Goal: Complete application form

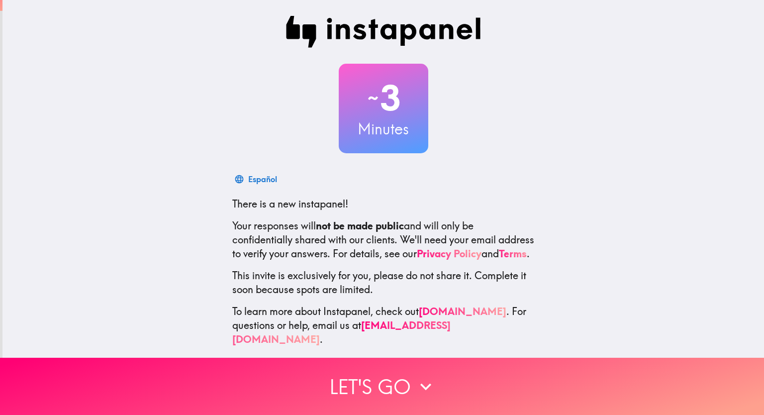
scroll to position [12, 0]
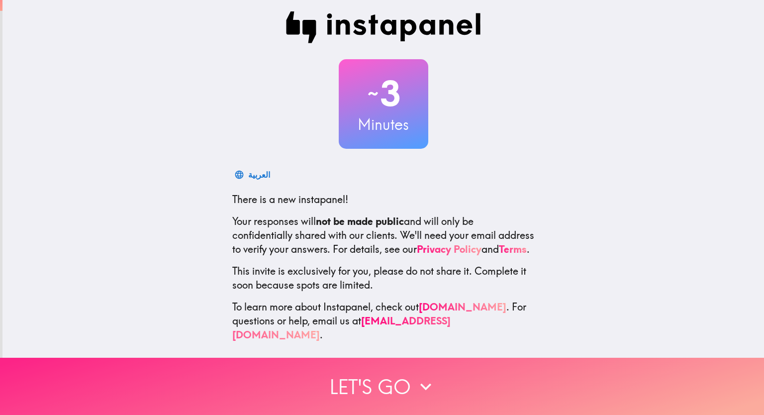
click at [422, 378] on icon "button" at bounding box center [426, 387] width 22 height 22
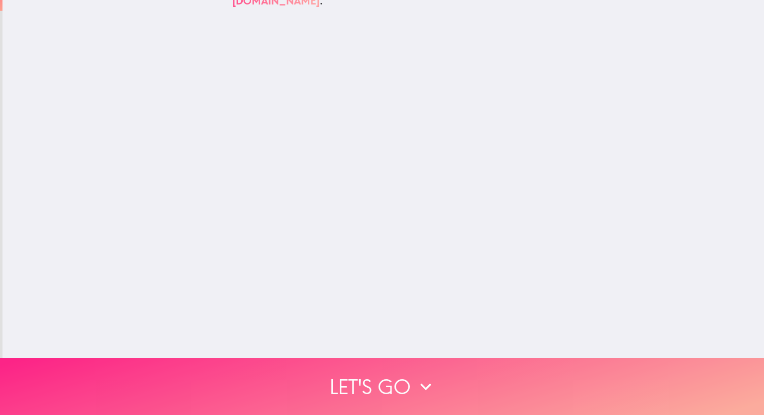
scroll to position [0, 0]
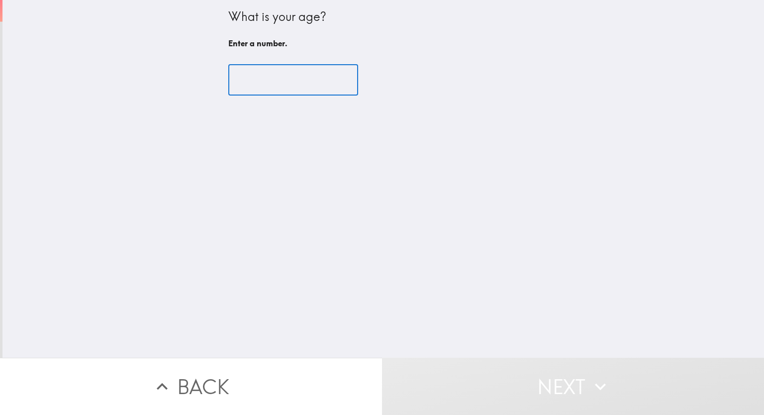
click at [255, 80] on input "number" at bounding box center [293, 80] width 130 height 31
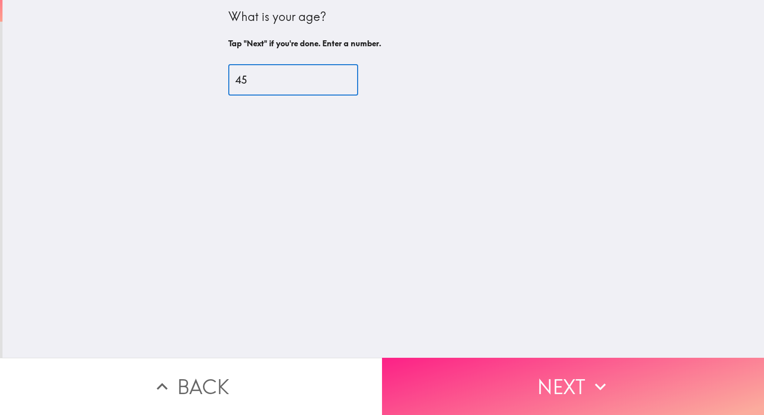
type input "45"
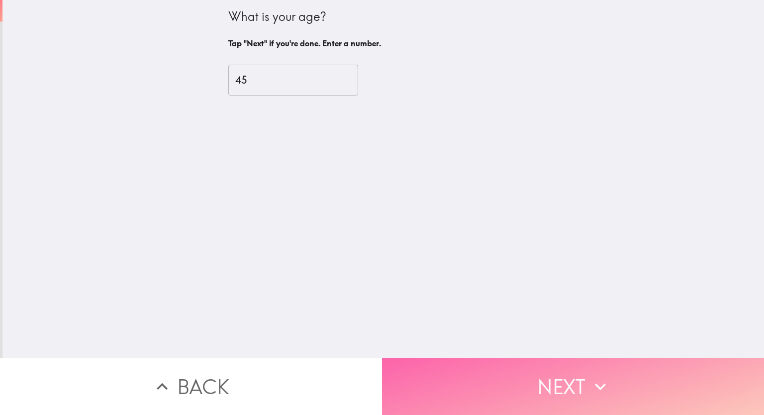
click at [503, 369] on button "Next" at bounding box center [573, 386] width 382 height 57
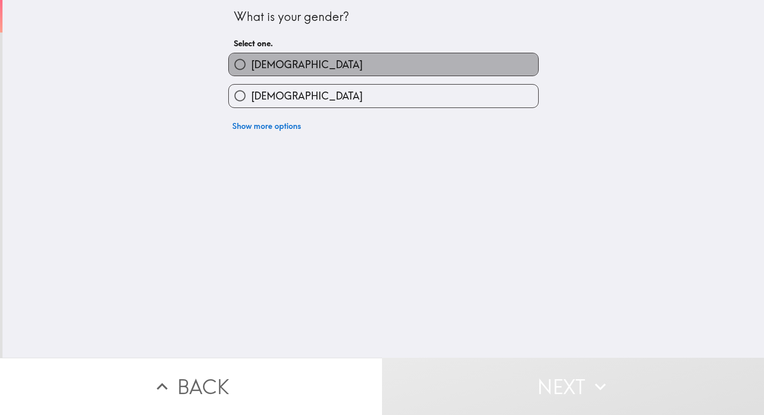
click at [288, 65] on label "[DEMOGRAPHIC_DATA]" at bounding box center [383, 64] width 309 height 22
click at [251, 65] on input "[DEMOGRAPHIC_DATA]" at bounding box center [240, 64] width 22 height 22
radio input "true"
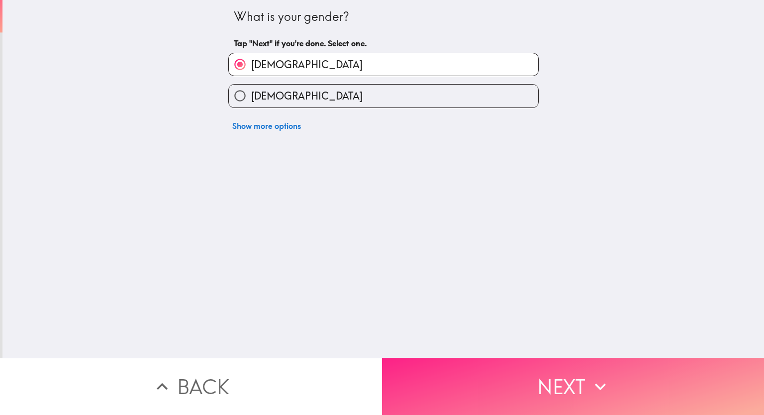
click at [487, 373] on button "Next" at bounding box center [573, 386] width 382 height 57
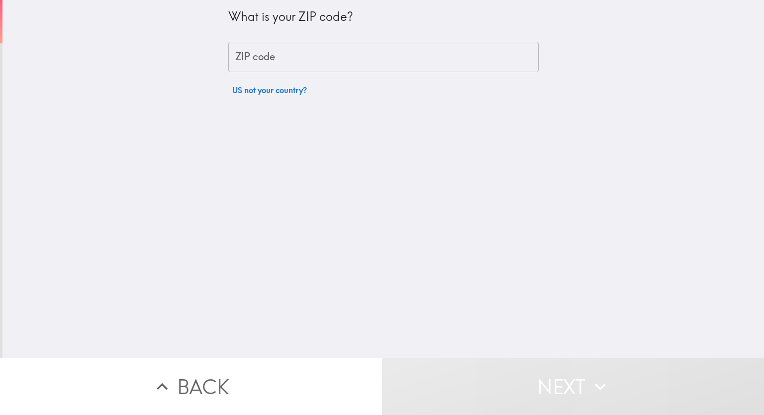
click at [287, 65] on input "ZIP code" at bounding box center [383, 57] width 310 height 31
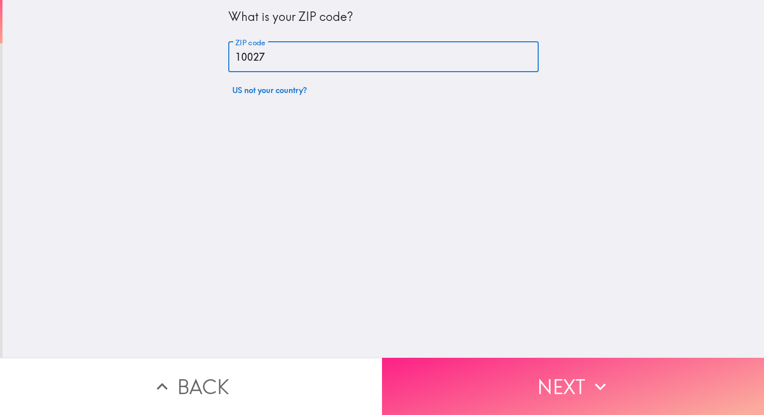
type input "10027"
click at [455, 369] on button "Next" at bounding box center [573, 386] width 382 height 57
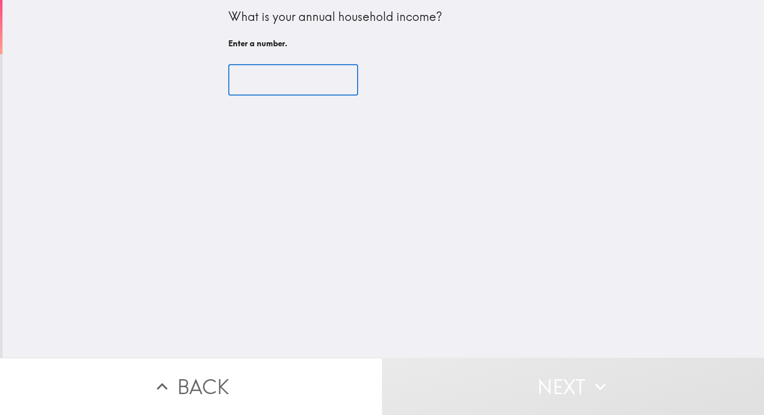
click at [248, 82] on input "number" at bounding box center [293, 80] width 130 height 31
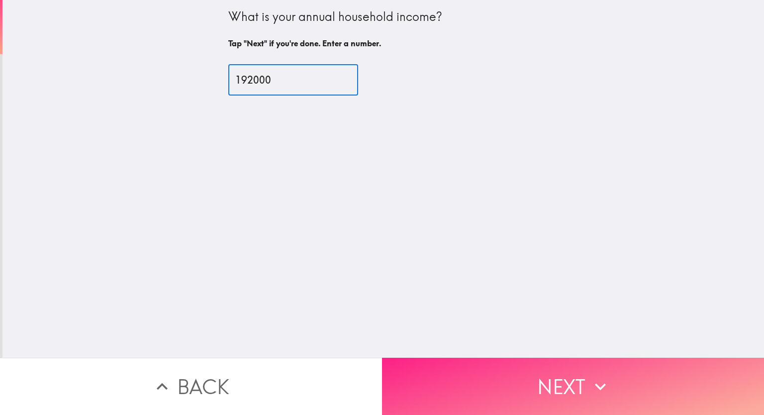
type input "192000"
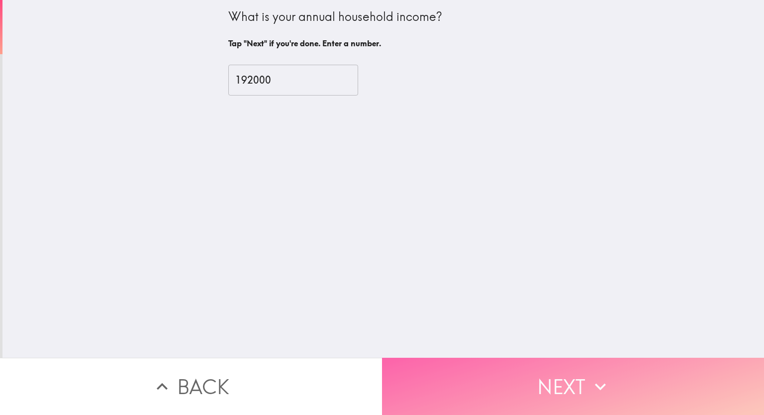
click at [470, 365] on button "Next" at bounding box center [573, 386] width 382 height 57
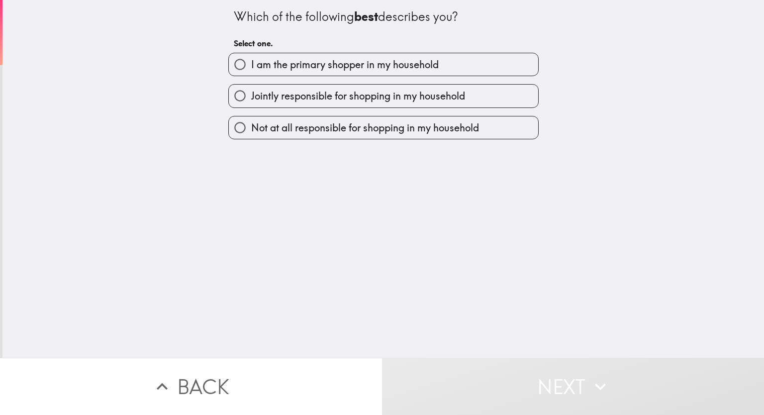
click at [343, 66] on span "I am the primary shopper in my household" at bounding box center [345, 65] width 188 height 14
click at [251, 66] on input "I am the primary shopper in my household" at bounding box center [240, 64] width 22 height 22
radio input "true"
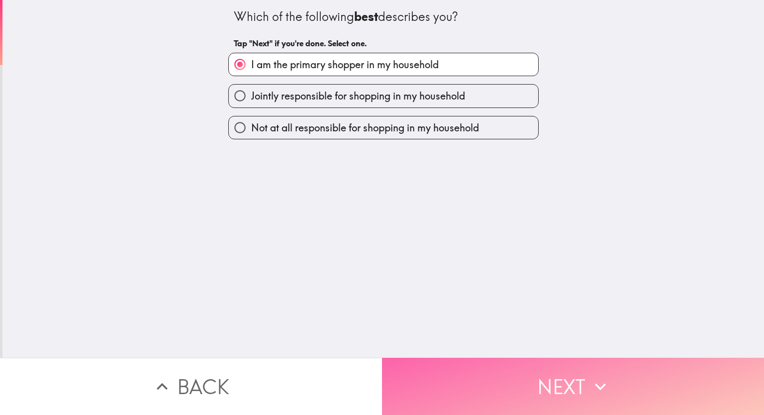
click at [473, 375] on button "Next" at bounding box center [573, 386] width 382 height 57
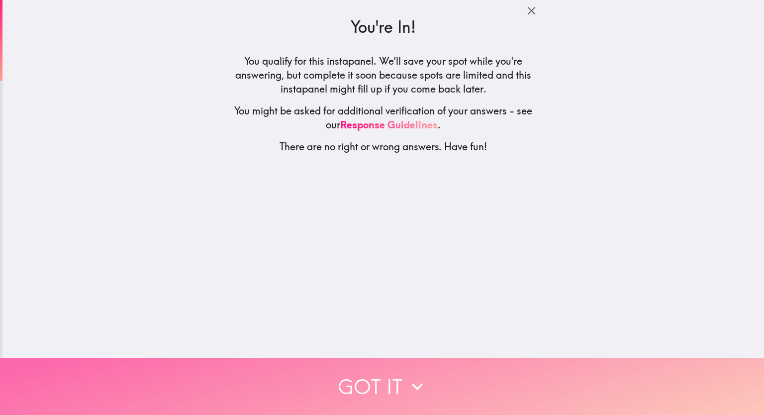
click at [406, 382] on icon "button" at bounding box center [417, 387] width 22 height 22
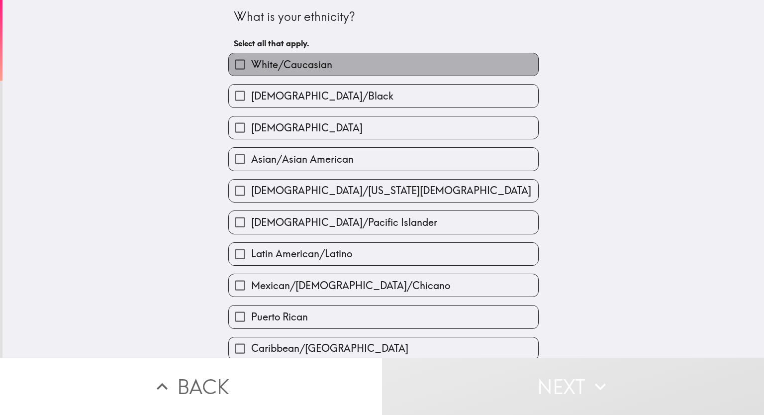
click at [301, 62] on span "White/Caucasian" at bounding box center [291, 65] width 81 height 14
click at [251, 62] on input "White/Caucasian" at bounding box center [240, 64] width 22 height 22
checkbox input "true"
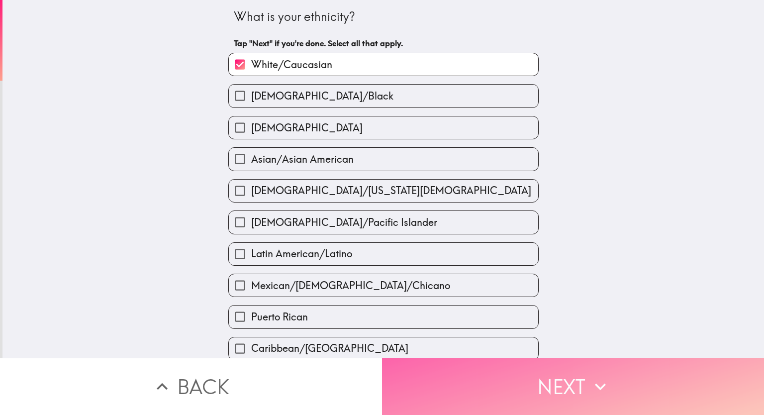
click at [454, 359] on button "Next" at bounding box center [573, 386] width 382 height 57
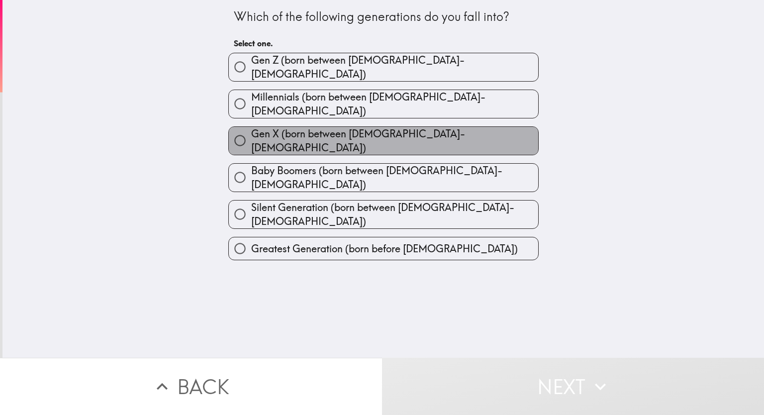
click at [329, 133] on span "Gen X (born between [DEMOGRAPHIC_DATA]-[DEMOGRAPHIC_DATA])" at bounding box center [394, 141] width 287 height 28
click at [251, 133] on input "Gen X (born between [DEMOGRAPHIC_DATA]-[DEMOGRAPHIC_DATA])" at bounding box center [240, 140] width 22 height 22
radio input "true"
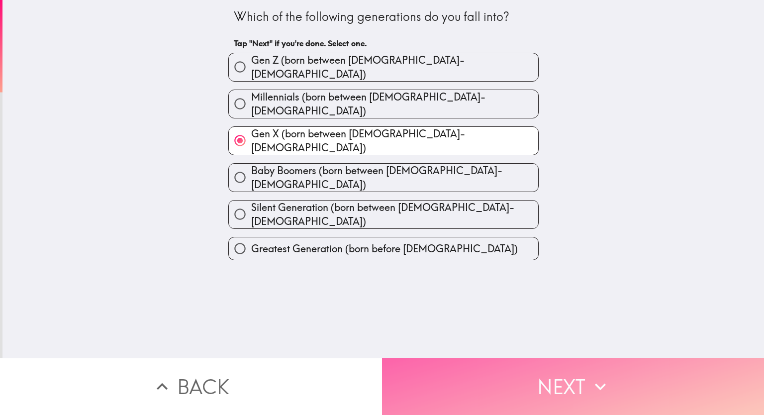
click at [506, 373] on button "Next" at bounding box center [573, 386] width 382 height 57
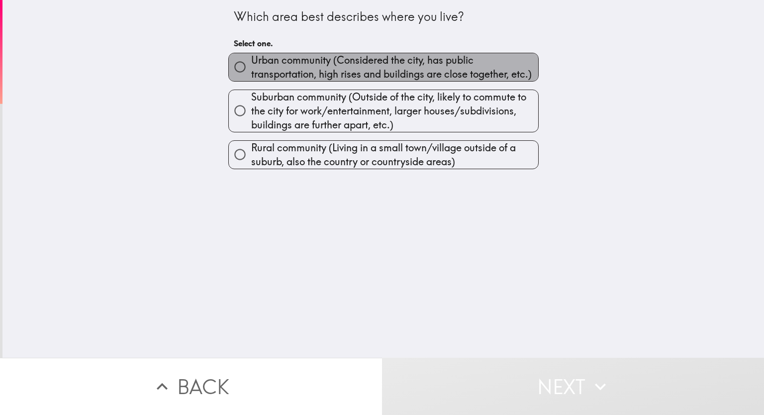
click at [329, 71] on span "Urban community (Considered the city, has public transportation, high rises and…" at bounding box center [394, 67] width 287 height 28
click at [251, 71] on input "Urban community (Considered the city, has public transportation, high rises and…" at bounding box center [240, 67] width 22 height 22
radio input "true"
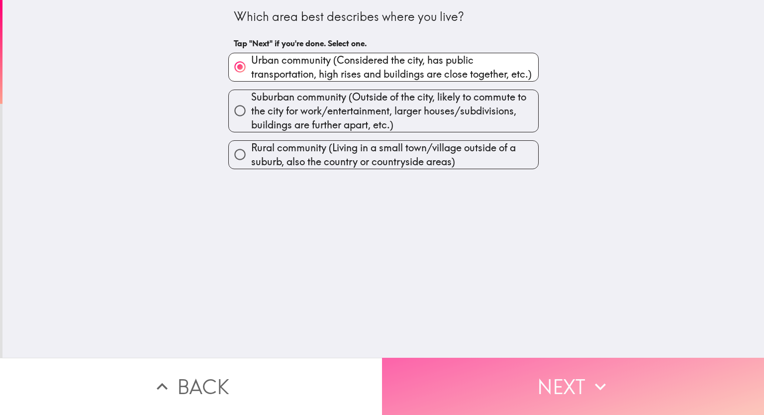
click at [489, 389] on button "Next" at bounding box center [573, 386] width 382 height 57
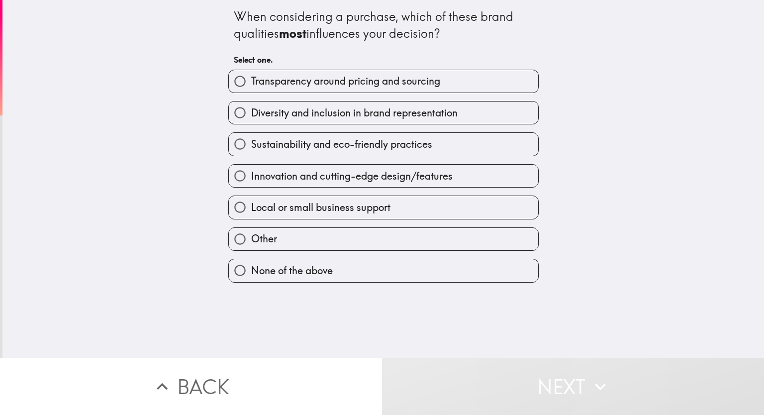
click at [344, 81] on span "Transparency around pricing and sourcing" at bounding box center [345, 81] width 189 height 14
click at [251, 81] on input "Transparency around pricing and sourcing" at bounding box center [240, 81] width 22 height 22
radio input "true"
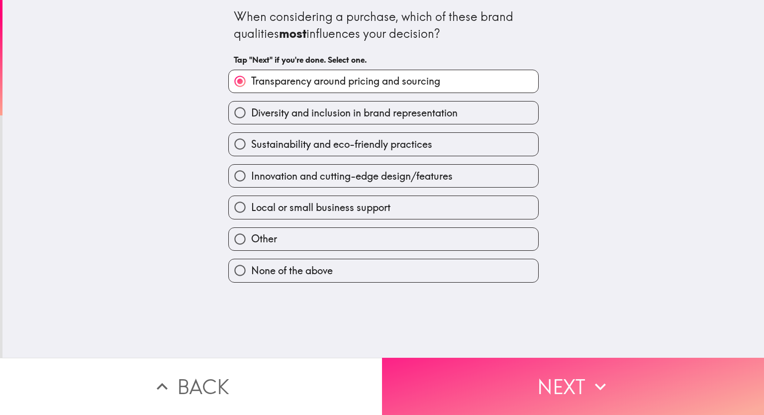
click at [456, 378] on button "Next" at bounding box center [573, 386] width 382 height 57
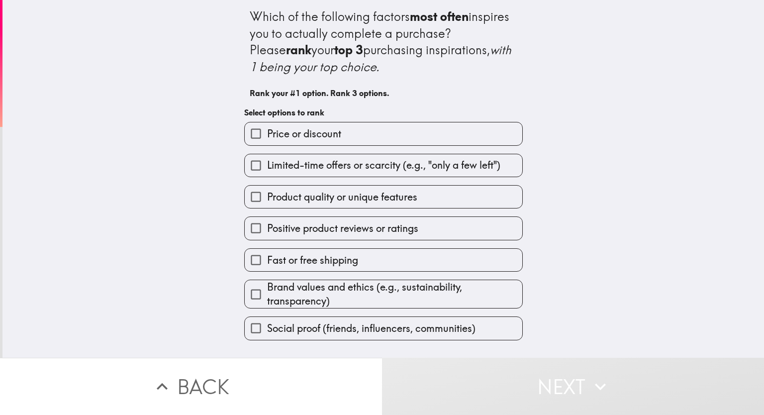
click at [334, 198] on span "Product quality or unique features" at bounding box center [342, 197] width 150 height 14
click at [267, 198] on input "Product quality or unique features" at bounding box center [256, 197] width 22 height 22
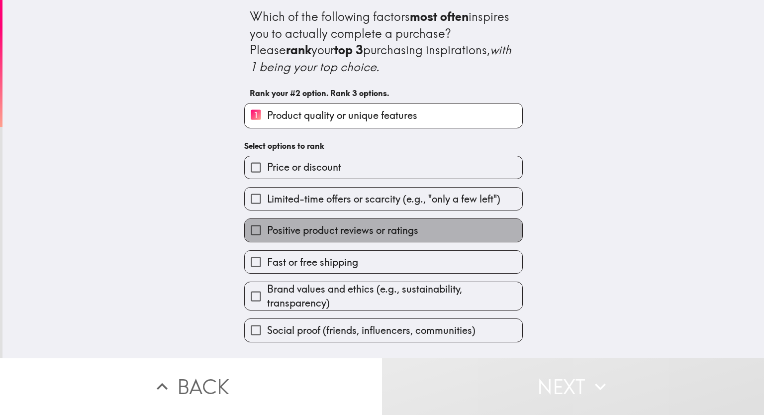
click at [327, 233] on span "Positive product reviews or ratings" at bounding box center [342, 230] width 151 height 14
click at [267, 233] on input "Positive product reviews or ratings" at bounding box center [256, 230] width 22 height 22
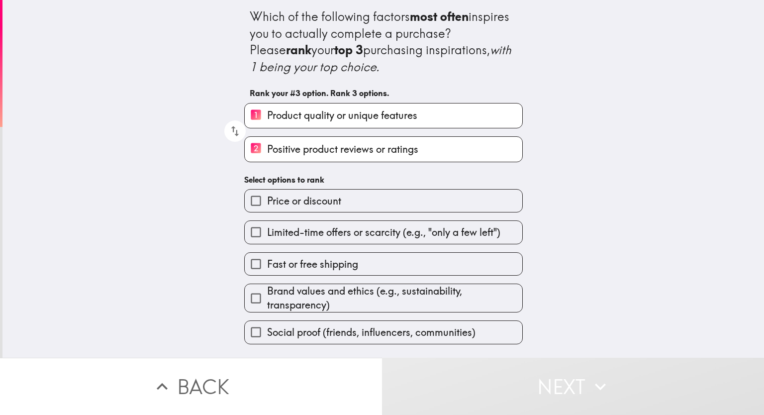
click at [316, 210] on label "Price or discount" at bounding box center [384, 201] width 278 height 22
click at [267, 210] on input "Price or discount" at bounding box center [256, 201] width 22 height 22
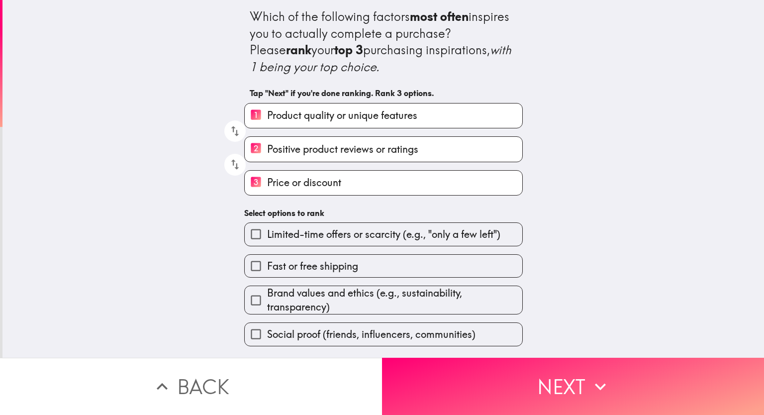
click at [312, 200] on div "Which of the following factors most often inspires you to actually complete a p…" at bounding box center [383, 173] width 318 height 346
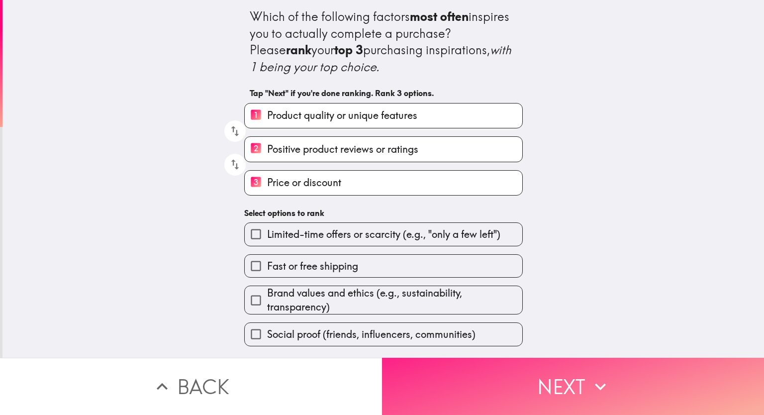
click at [499, 390] on button "Next" at bounding box center [573, 386] width 382 height 57
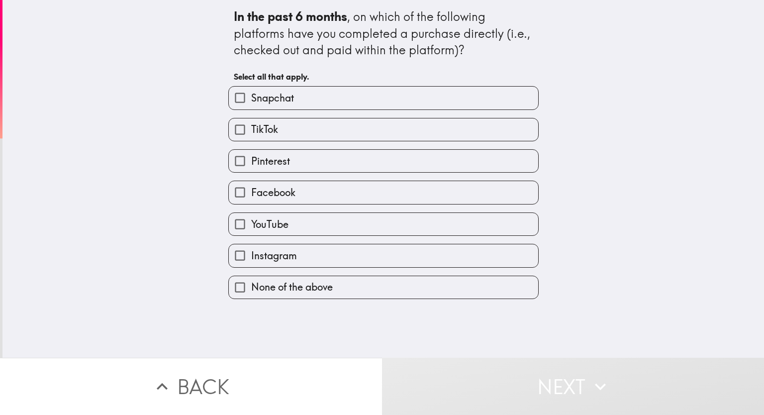
click at [281, 190] on span "Facebook" at bounding box center [273, 193] width 44 height 14
click at [251, 190] on input "Facebook" at bounding box center [240, 192] width 22 height 22
checkbox input "true"
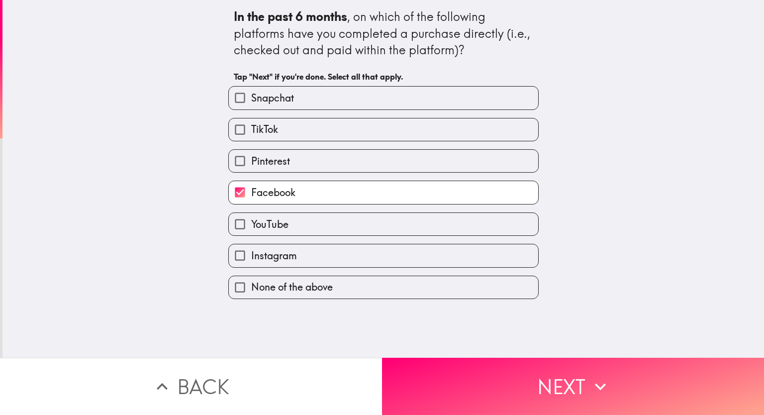
click at [275, 260] on span "Instagram" at bounding box center [274, 256] width 46 height 14
click at [251, 260] on input "Instagram" at bounding box center [240, 255] width 22 height 22
checkbox input "true"
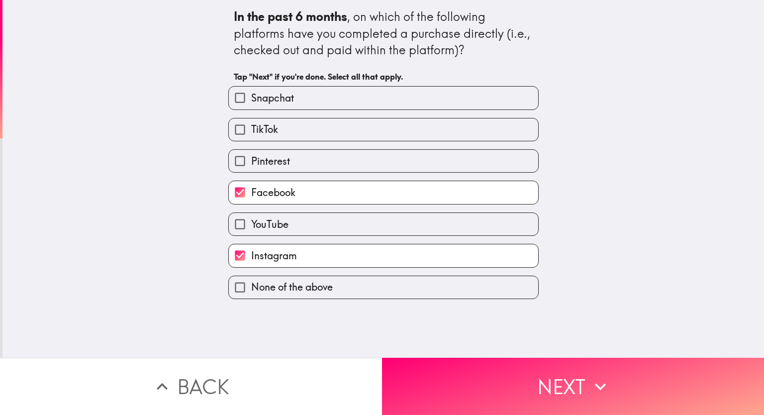
click at [286, 222] on label "YouTube" at bounding box center [383, 224] width 309 height 22
click at [251, 222] on input "YouTube" at bounding box center [240, 224] width 22 height 22
checkbox input "true"
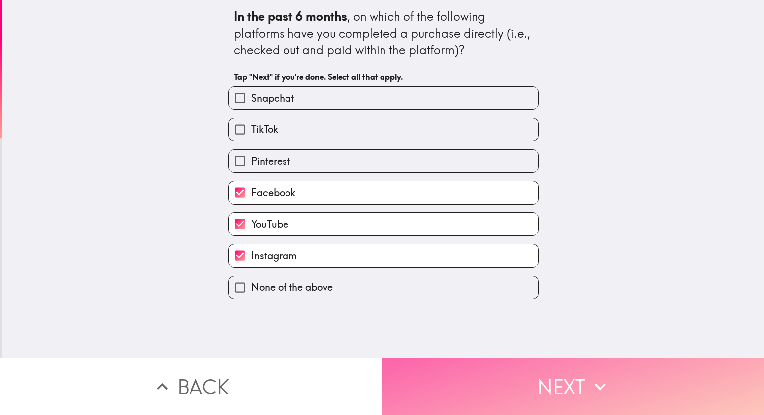
click at [512, 383] on button "Next" at bounding box center [573, 386] width 382 height 57
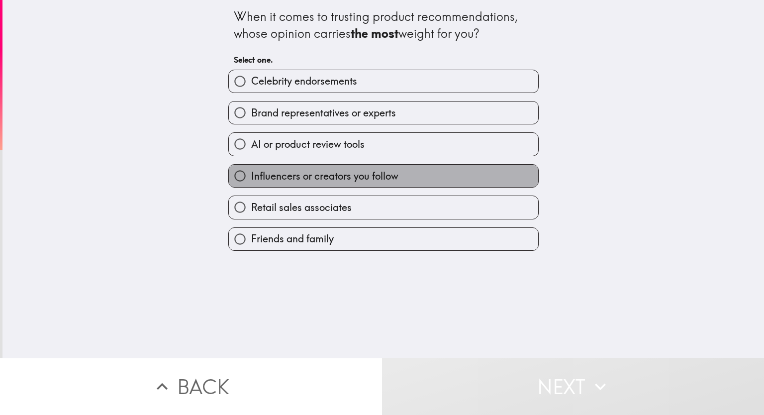
click at [318, 179] on span "Influencers or creators you follow" at bounding box center [324, 176] width 147 height 14
click at [251, 179] on input "Influencers or creators you follow" at bounding box center [240, 176] width 22 height 22
radio input "true"
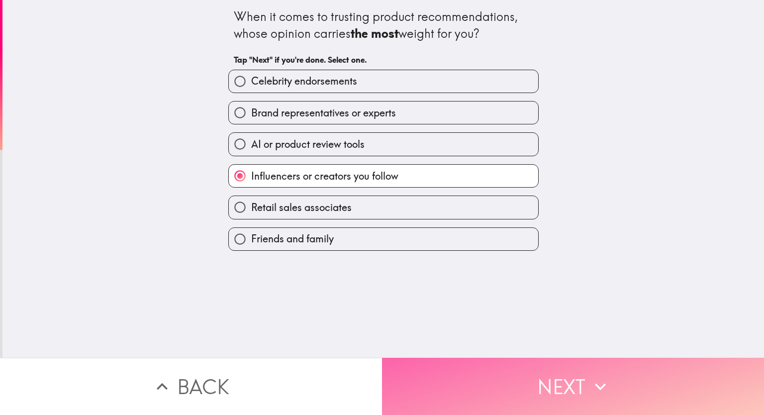
click at [499, 379] on button "Next" at bounding box center [573, 386] width 382 height 57
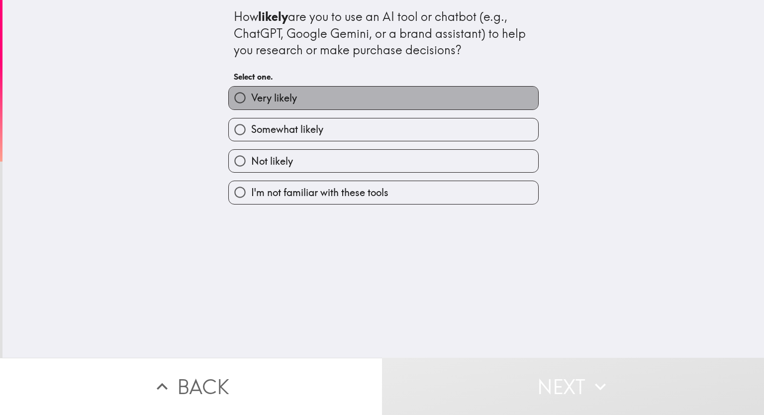
click at [308, 95] on label "Very likely" at bounding box center [383, 98] width 309 height 22
click at [251, 95] on input "Very likely" at bounding box center [240, 98] width 22 height 22
radio input "true"
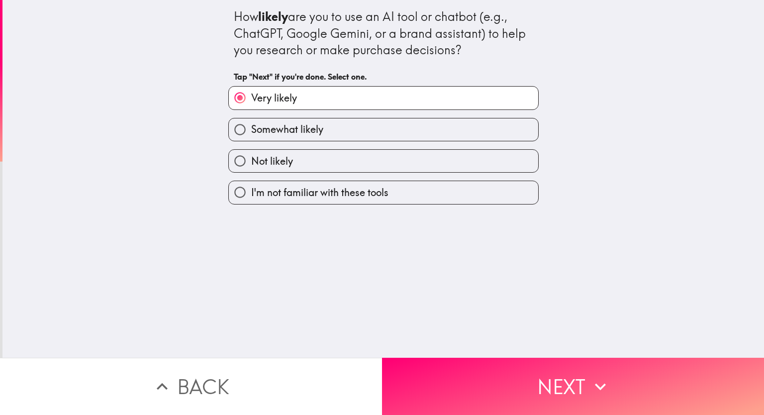
click at [308, 122] on span "Somewhat likely" at bounding box center [287, 129] width 72 height 14
click at [251, 122] on input "Somewhat likely" at bounding box center [240, 129] width 22 height 22
radio input "true"
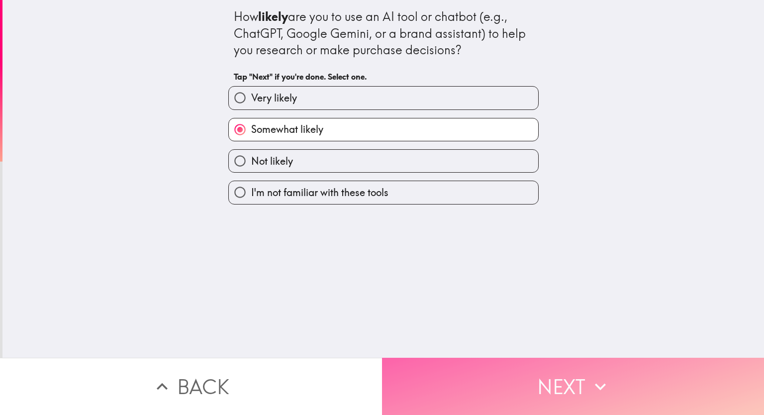
click at [472, 382] on button "Next" at bounding box center [573, 386] width 382 height 57
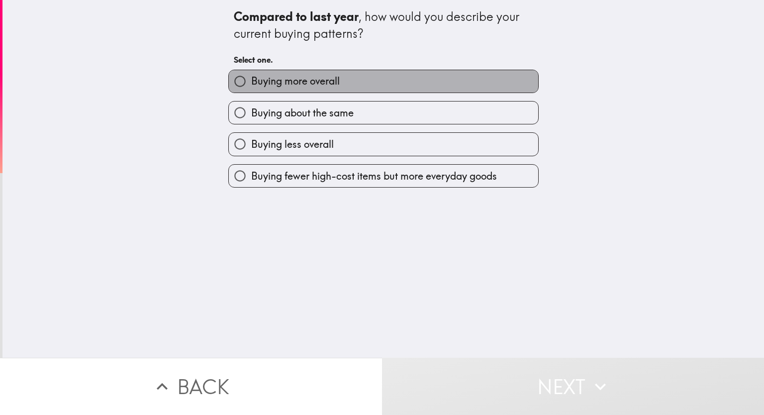
click at [329, 83] on span "Buying more overall" at bounding box center [295, 81] width 89 height 14
click at [251, 83] on input "Buying more overall" at bounding box center [240, 81] width 22 height 22
radio input "true"
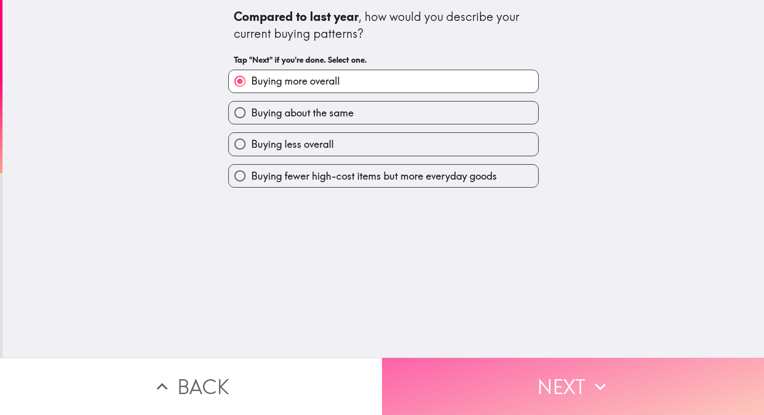
click at [493, 392] on button "Next" at bounding box center [573, 386] width 382 height 57
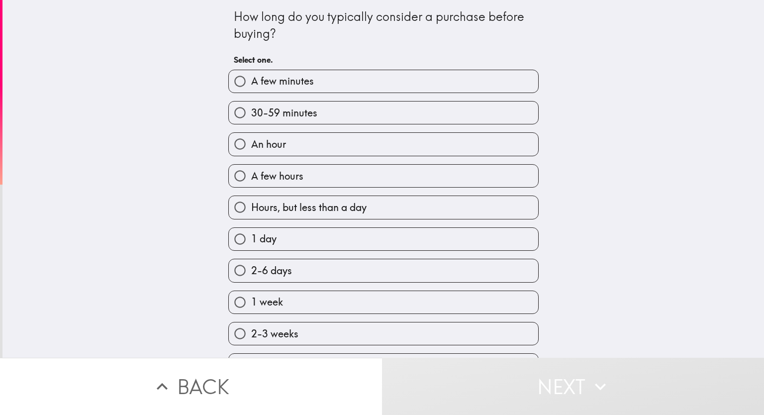
click at [310, 112] on label "30-59 minutes" at bounding box center [383, 112] width 309 height 22
click at [251, 112] on input "30-59 minutes" at bounding box center [240, 112] width 22 height 22
radio input "true"
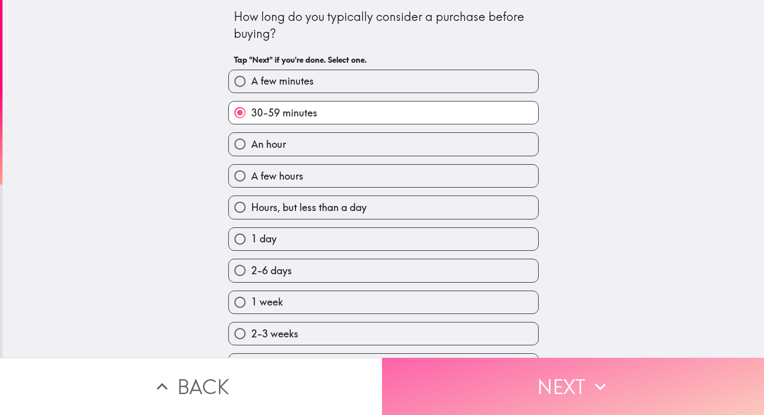
click at [467, 382] on button "Next" at bounding box center [573, 386] width 382 height 57
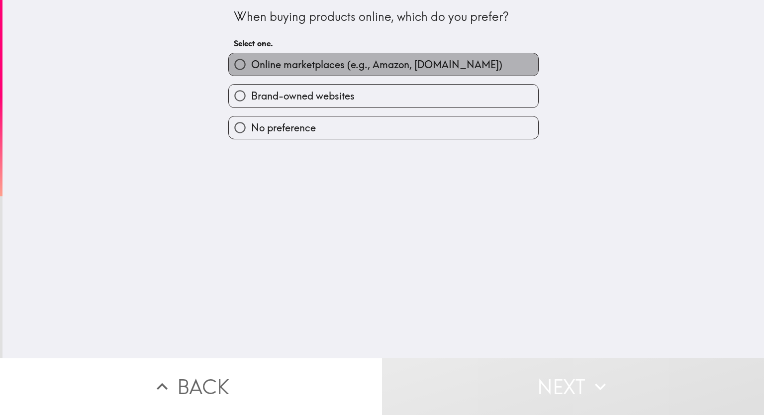
click at [316, 67] on span "Online marketplaces (e.g., Amazon, [DOMAIN_NAME])" at bounding box center [376, 65] width 251 height 14
click at [251, 67] on input "Online marketplaces (e.g., Amazon, [DOMAIN_NAME])" at bounding box center [240, 64] width 22 height 22
radio input "true"
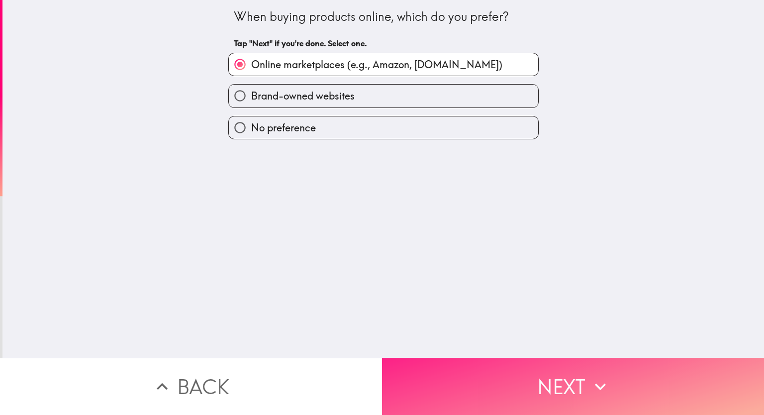
click at [478, 383] on button "Next" at bounding box center [573, 386] width 382 height 57
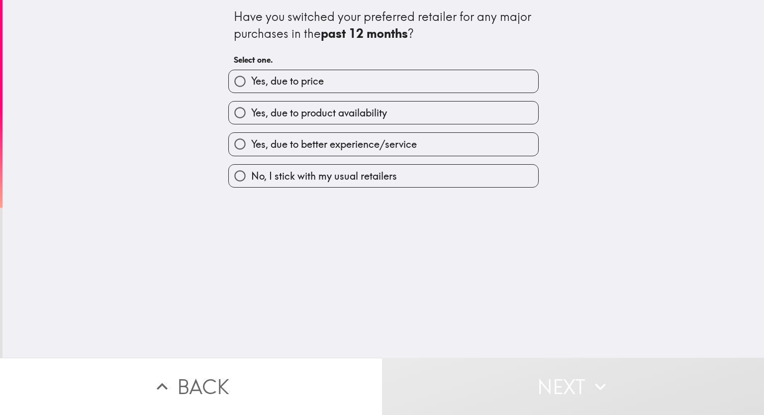
click at [392, 145] on span "Yes, due to better experience/service" at bounding box center [334, 144] width 166 height 14
click at [251, 145] on input "Yes, due to better experience/service" at bounding box center [240, 144] width 22 height 22
radio input "true"
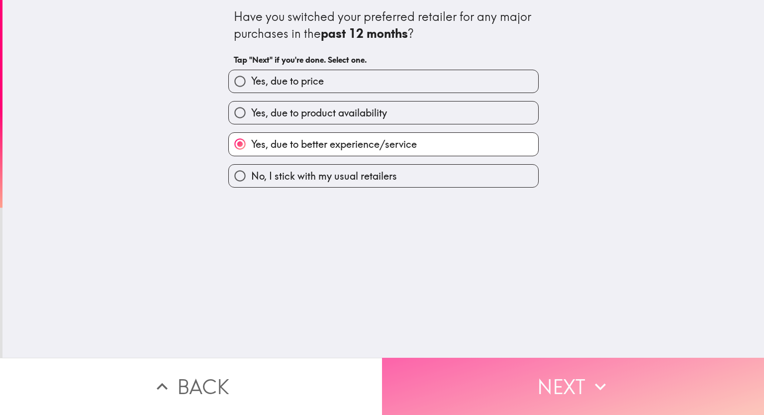
click at [465, 383] on button "Next" at bounding box center [573, 386] width 382 height 57
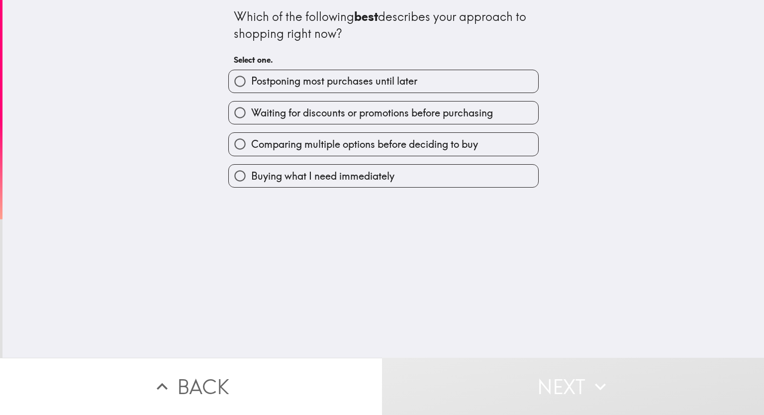
click at [337, 181] on span "Buying what I need immediately" at bounding box center [322, 176] width 143 height 14
click at [251, 181] on input "Buying what I need immediately" at bounding box center [240, 176] width 22 height 22
radio input "true"
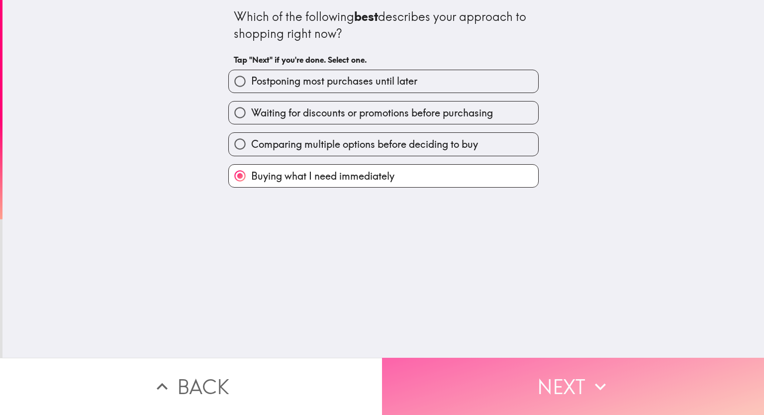
click at [443, 383] on button "Next" at bounding box center [573, 386] width 382 height 57
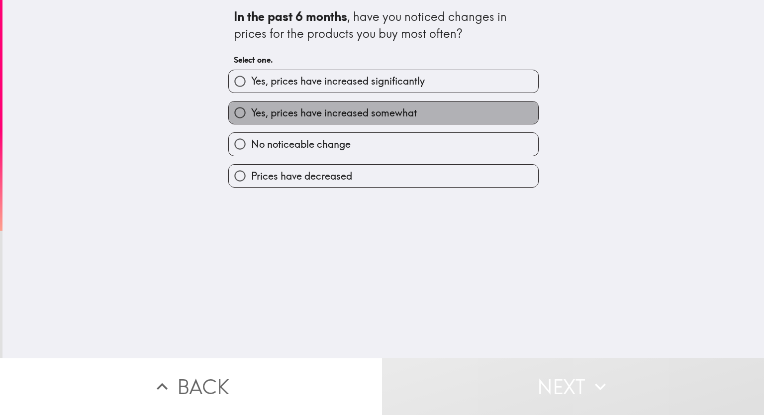
click at [344, 113] on span "Yes, prices have increased somewhat" at bounding box center [334, 113] width 166 height 14
click at [251, 113] on input "Yes, prices have increased somewhat" at bounding box center [240, 112] width 22 height 22
radio input "true"
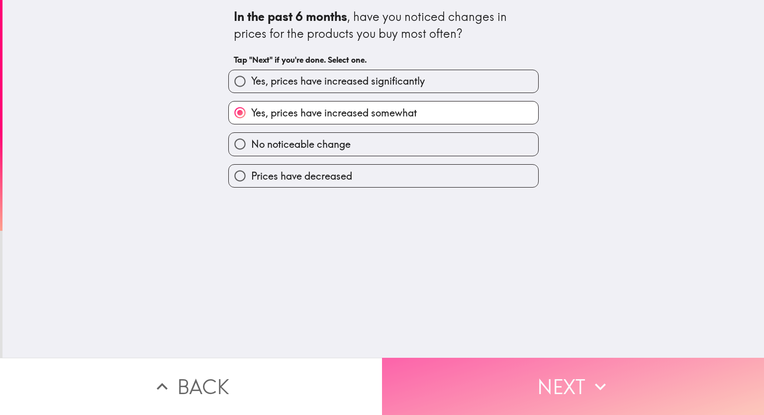
click at [473, 386] on button "Next" at bounding box center [573, 386] width 382 height 57
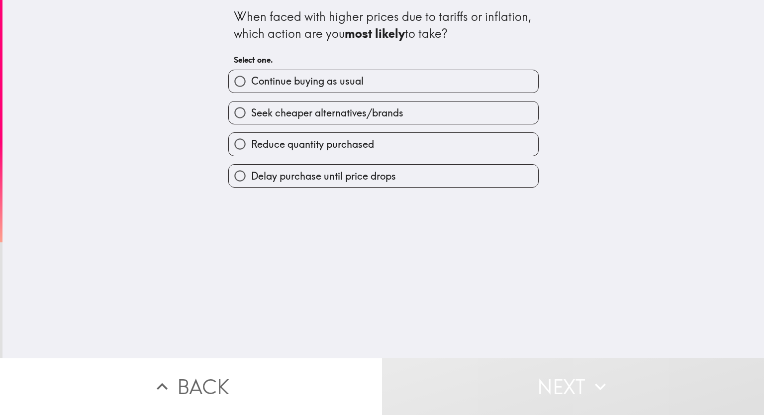
click at [318, 83] on span "Continue buying as usual" at bounding box center [307, 81] width 112 height 14
click at [251, 83] on input "Continue buying as usual" at bounding box center [240, 81] width 22 height 22
radio input "true"
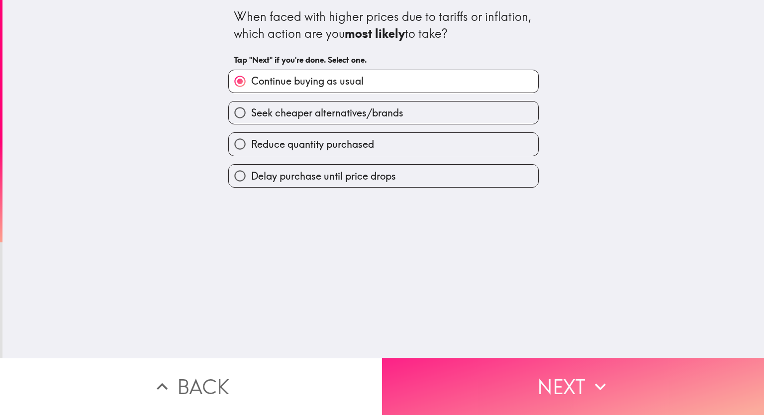
click at [484, 381] on button "Next" at bounding box center [573, 386] width 382 height 57
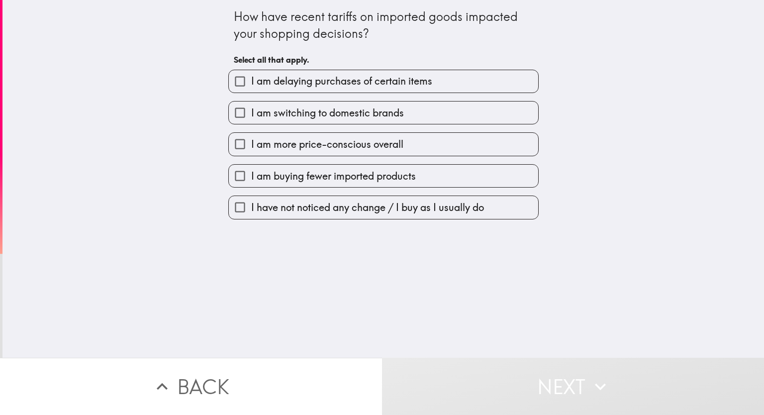
click at [331, 209] on span "I have not noticed any change / I buy as I usually do" at bounding box center [367, 207] width 233 height 14
click at [251, 209] on input "I have not noticed any change / I buy as I usually do" at bounding box center [240, 207] width 22 height 22
checkbox input "true"
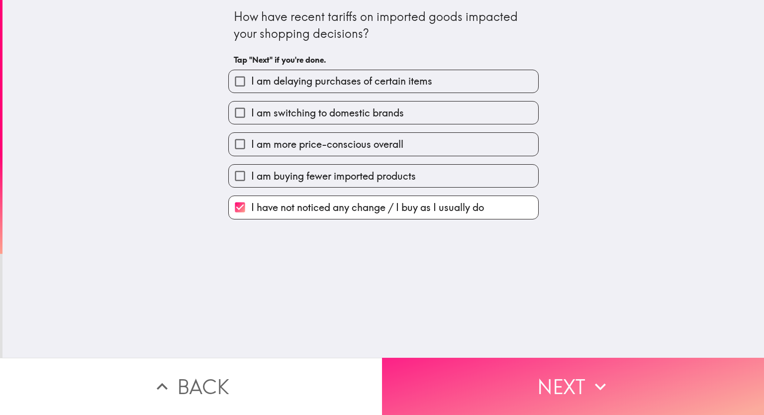
click at [511, 371] on button "Next" at bounding box center [573, 386] width 382 height 57
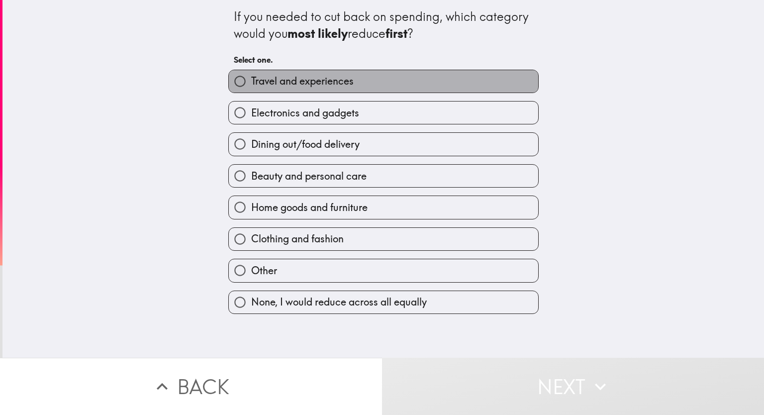
click at [322, 83] on span "Travel and experiences" at bounding box center [302, 81] width 102 height 14
click at [251, 83] on input "Travel and experiences" at bounding box center [240, 81] width 22 height 22
radio input "true"
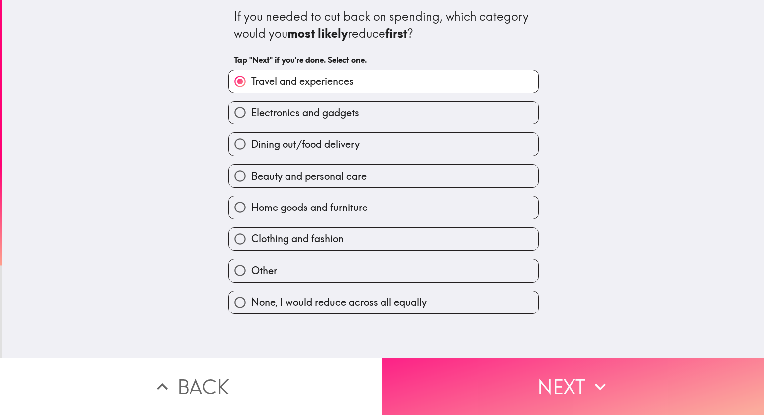
click at [460, 383] on button "Next" at bounding box center [573, 386] width 382 height 57
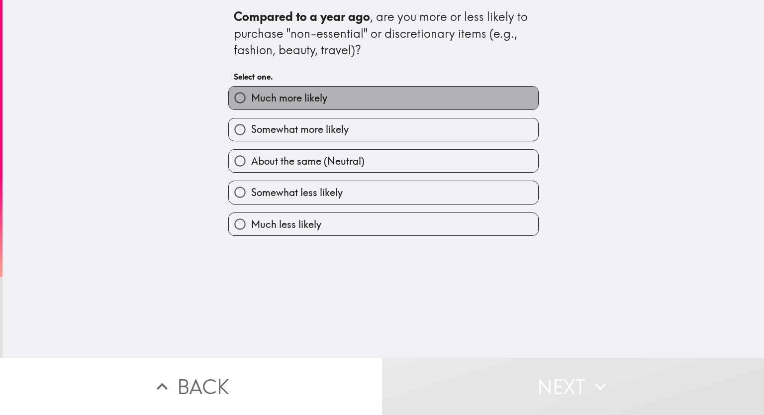
click at [313, 94] on span "Much more likely" at bounding box center [289, 98] width 76 height 14
click at [251, 94] on input "Much more likely" at bounding box center [240, 98] width 22 height 22
radio input "true"
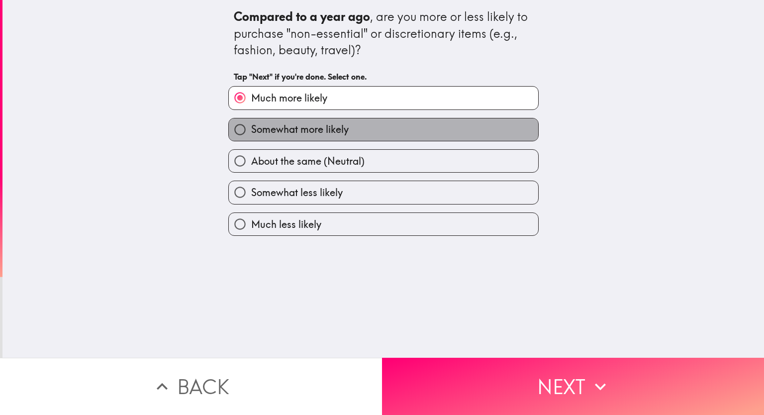
click at [321, 135] on span "Somewhat more likely" at bounding box center [300, 129] width 98 height 14
click at [251, 135] on input "Somewhat more likely" at bounding box center [240, 129] width 22 height 22
radio input "true"
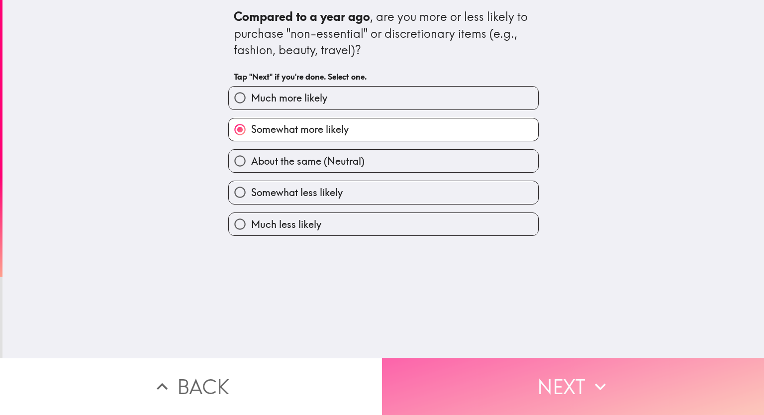
click at [468, 374] on button "Next" at bounding box center [573, 386] width 382 height 57
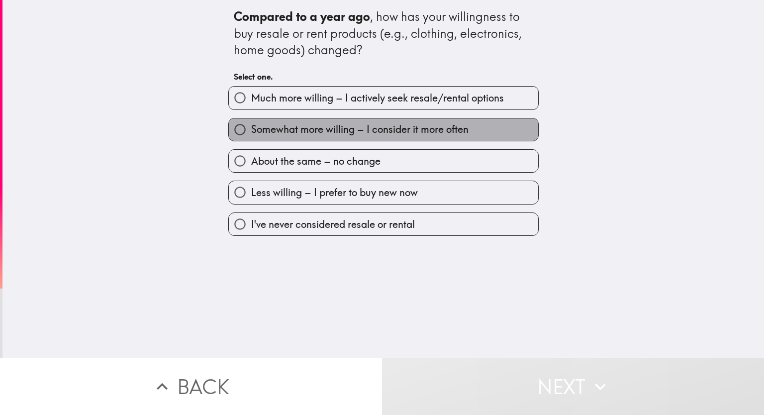
click at [326, 130] on span "Somewhat more willing – I consider it more often" at bounding box center [359, 129] width 217 height 14
click at [251, 130] on input "Somewhat more willing – I consider it more often" at bounding box center [240, 129] width 22 height 22
radio input "true"
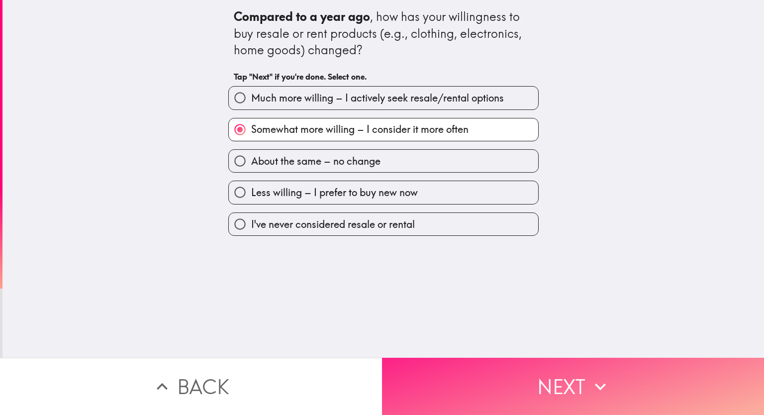
click at [490, 380] on button "Next" at bounding box center [573, 386] width 382 height 57
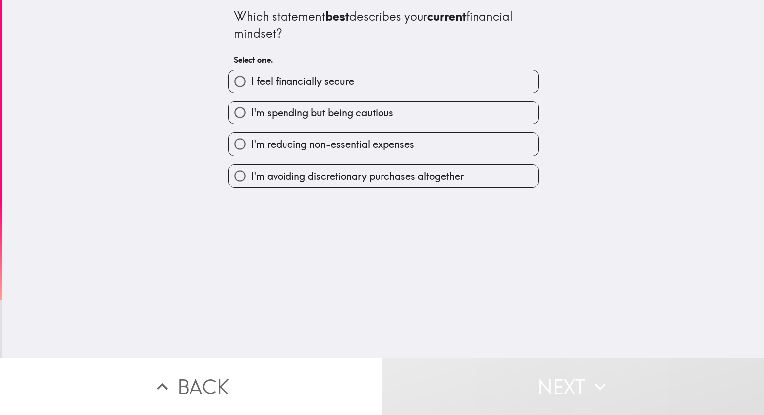
click at [306, 80] on span "I feel financially secure" at bounding box center [302, 81] width 103 height 14
click at [251, 80] on input "I feel financially secure" at bounding box center [240, 81] width 22 height 22
radio input "true"
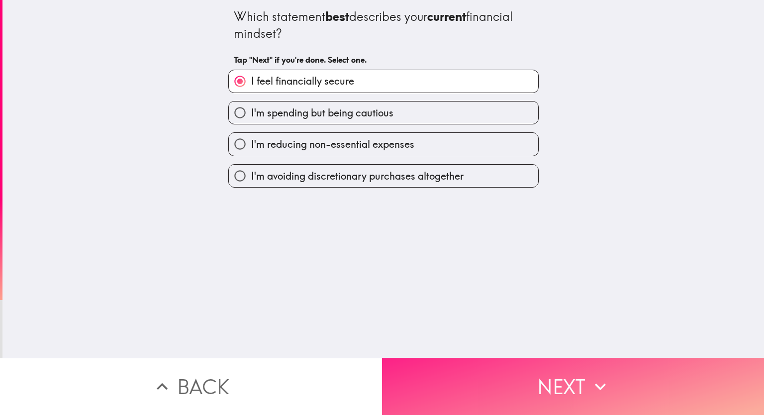
click at [494, 387] on button "Next" at bounding box center [573, 386] width 382 height 57
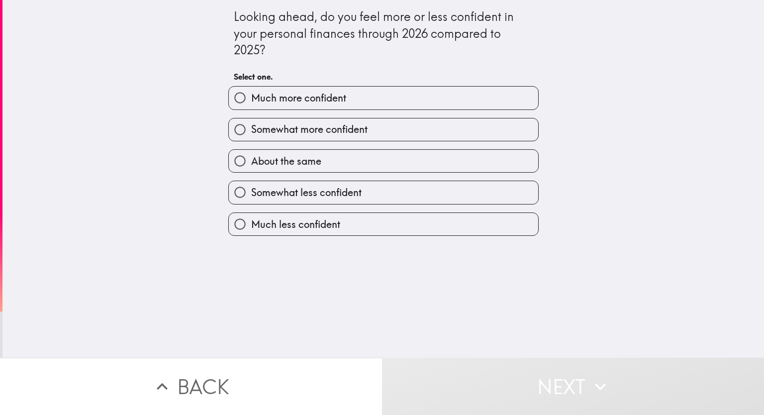
click at [311, 97] on span "Much more confident" at bounding box center [298, 98] width 95 height 14
click at [251, 97] on input "Much more confident" at bounding box center [240, 98] width 22 height 22
radio input "true"
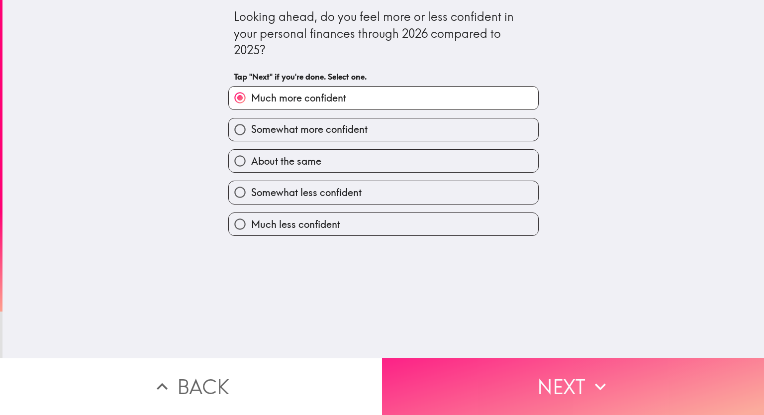
click at [450, 373] on button "Next" at bounding box center [573, 386] width 382 height 57
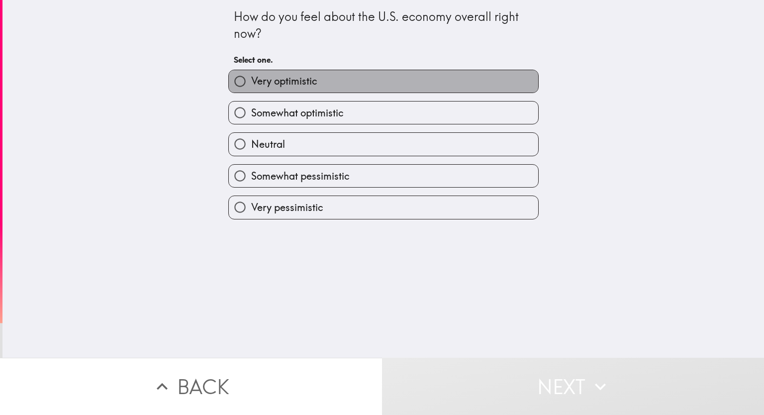
click at [322, 80] on label "Very optimistic" at bounding box center [383, 81] width 309 height 22
click at [251, 80] on input "Very optimistic" at bounding box center [240, 81] width 22 height 22
radio input "true"
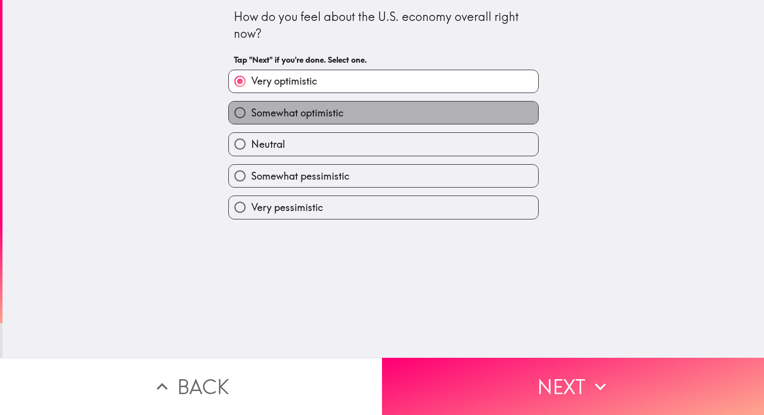
click at [327, 117] on span "Somewhat optimistic" at bounding box center [297, 113] width 93 height 14
click at [251, 117] on input "Somewhat optimistic" at bounding box center [240, 112] width 22 height 22
radio input "true"
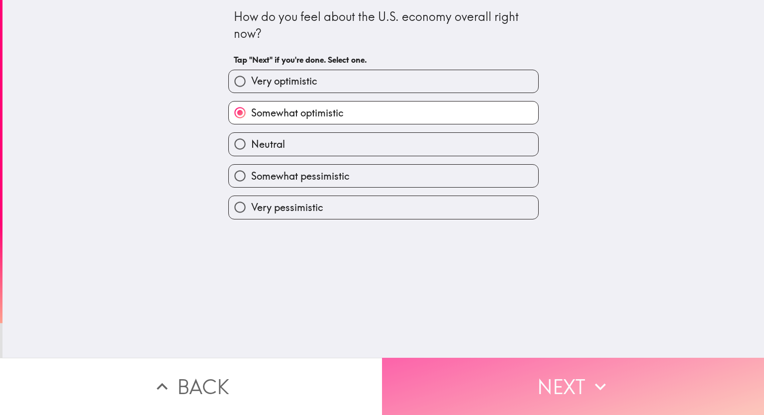
click at [474, 374] on button "Next" at bounding box center [573, 386] width 382 height 57
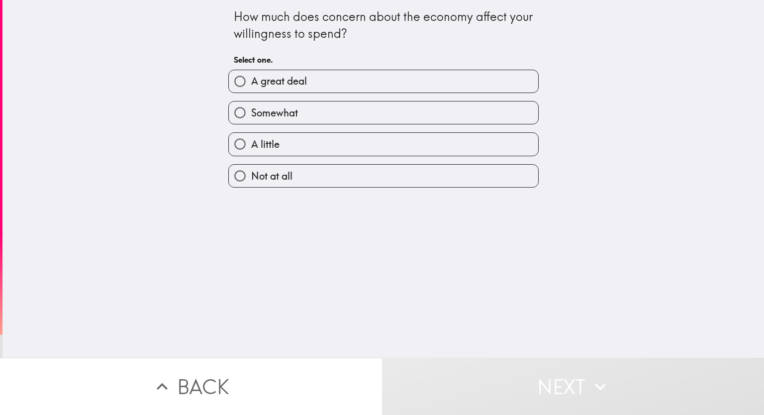
click at [304, 86] on label "A great deal" at bounding box center [383, 81] width 309 height 22
click at [251, 86] on input "A great deal" at bounding box center [240, 81] width 22 height 22
radio input "true"
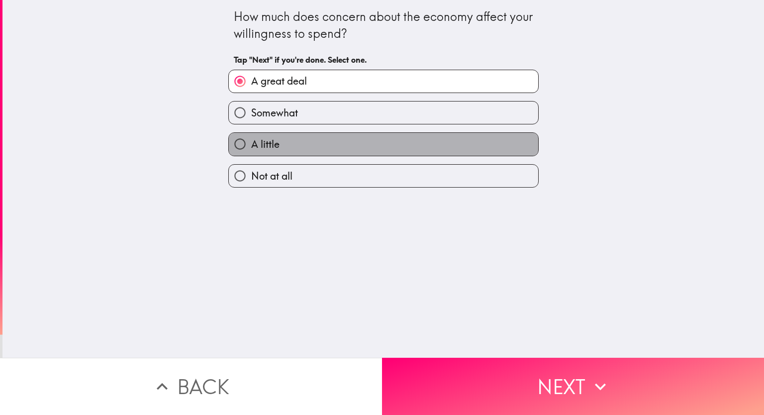
click at [285, 143] on label "A little" at bounding box center [383, 144] width 309 height 22
click at [251, 143] on input "A little" at bounding box center [240, 144] width 22 height 22
radio input "true"
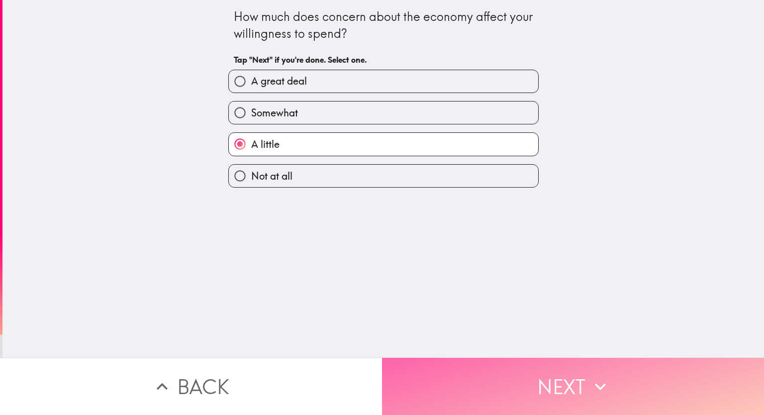
click at [443, 372] on button "Next" at bounding box center [573, 386] width 382 height 57
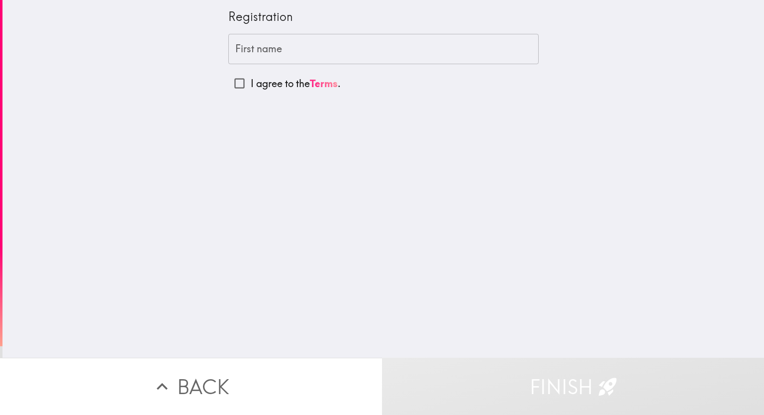
drag, startPoint x: 204, startPoint y: 259, endPoint x: 207, endPoint y: 252, distance: 7.8
click at [204, 259] on div "Registration First name First name I agree to the Terms ." at bounding box center [383, 179] width 762 height 358
click at [277, 38] on input "First name" at bounding box center [383, 49] width 310 height 31
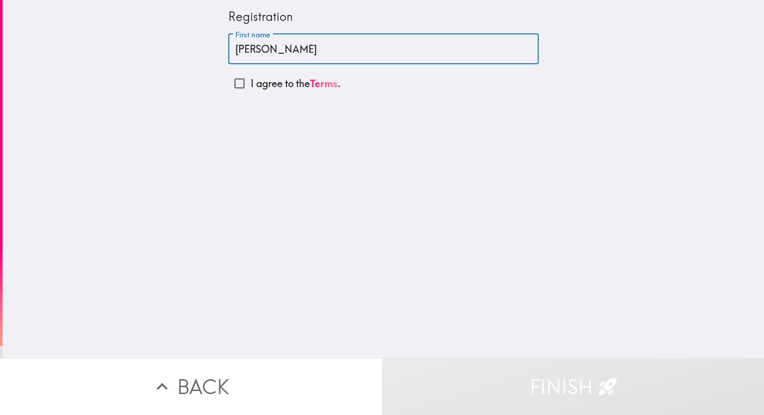
type input "[PERSON_NAME]"
click at [231, 87] on input "I agree to the Terms ." at bounding box center [239, 83] width 22 height 22
checkbox input "true"
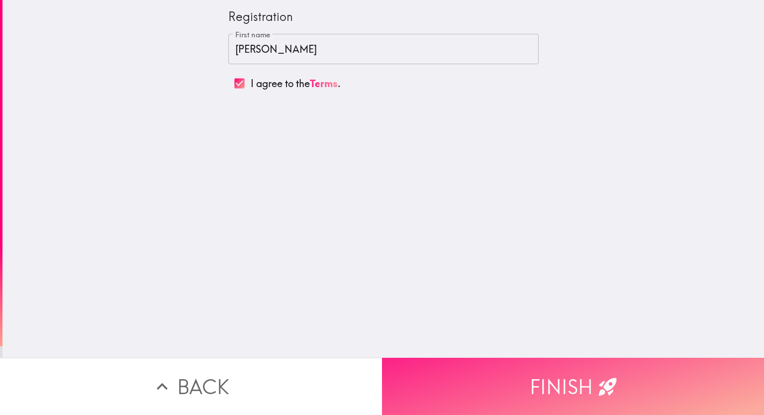
click at [452, 385] on button "Finish" at bounding box center [573, 386] width 382 height 57
